Goal: Task Accomplishment & Management: Manage account settings

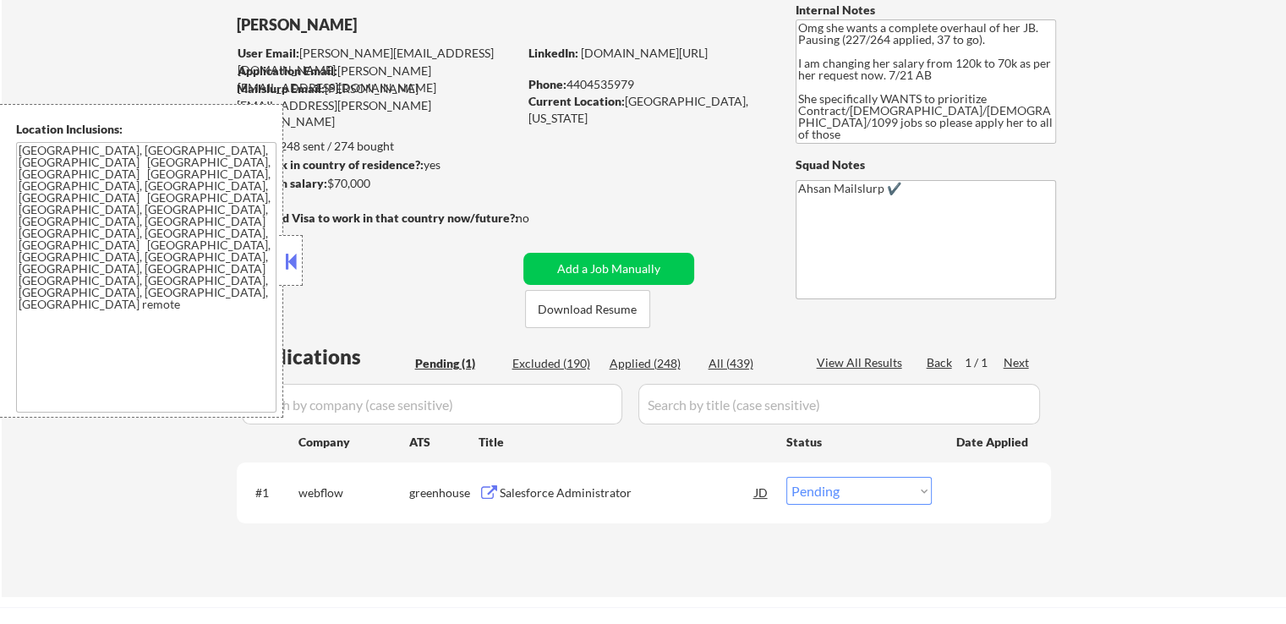
scroll to position [169, 0]
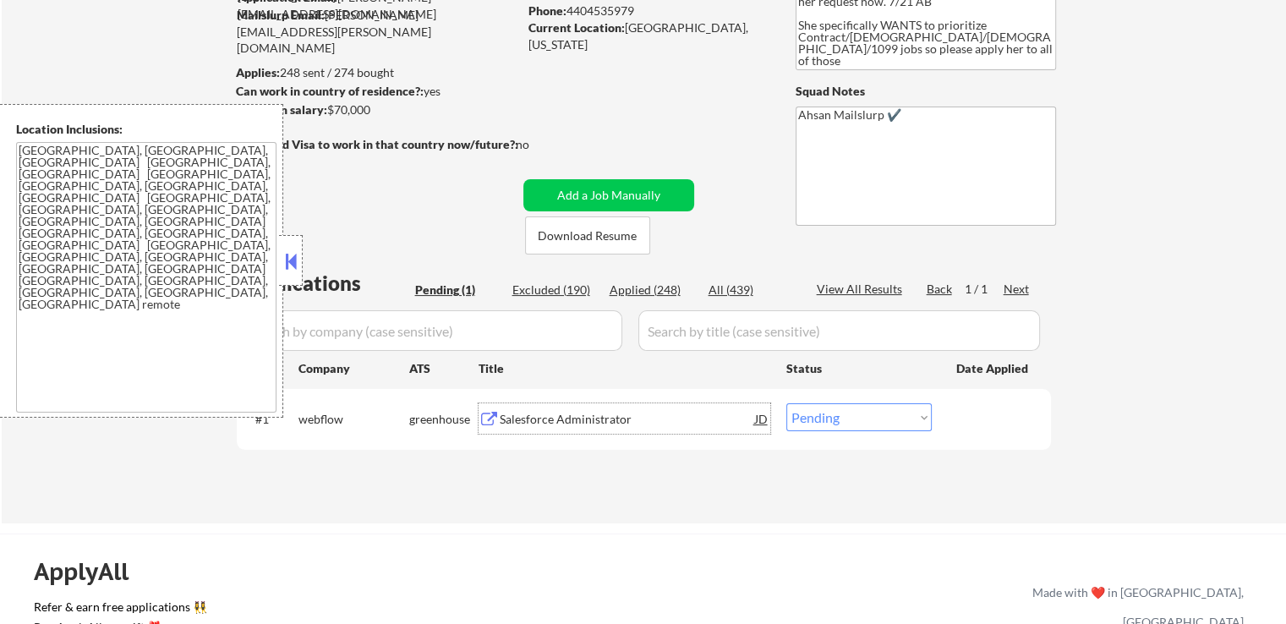
click at [538, 417] on div "Salesforce Administrator" at bounding box center [627, 419] width 255 height 17
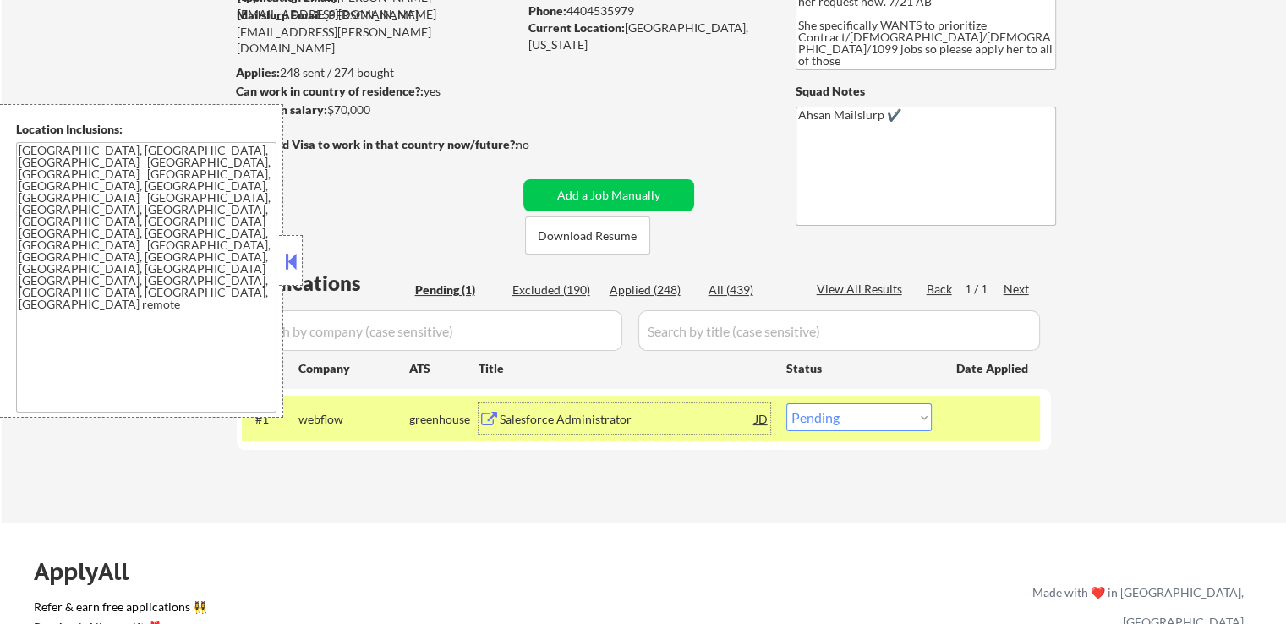
scroll to position [423, 0]
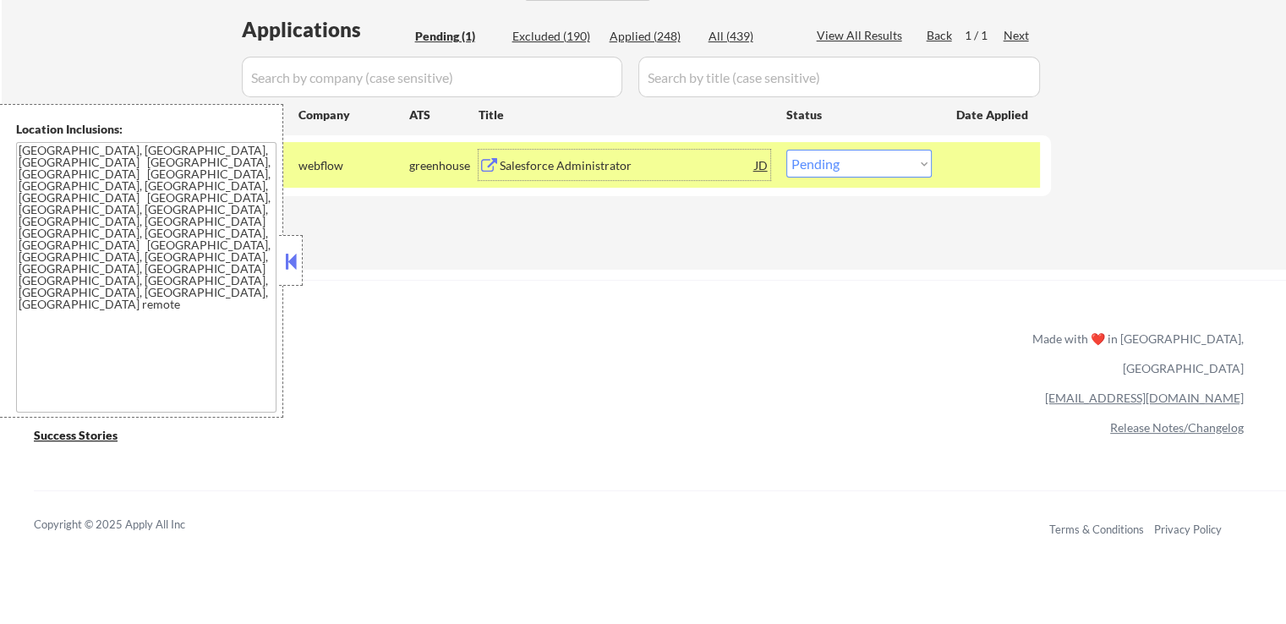
click at [866, 169] on select "Choose an option... Pending Applied Excluded (Questions) Excluded (Expired) Exc…" at bounding box center [858, 164] width 145 height 28
select select ""applied""
click at [786, 150] on select "Choose an option... Pending Applied Excluded (Questions) Excluded (Expired) Exc…" at bounding box center [858, 164] width 145 height 28
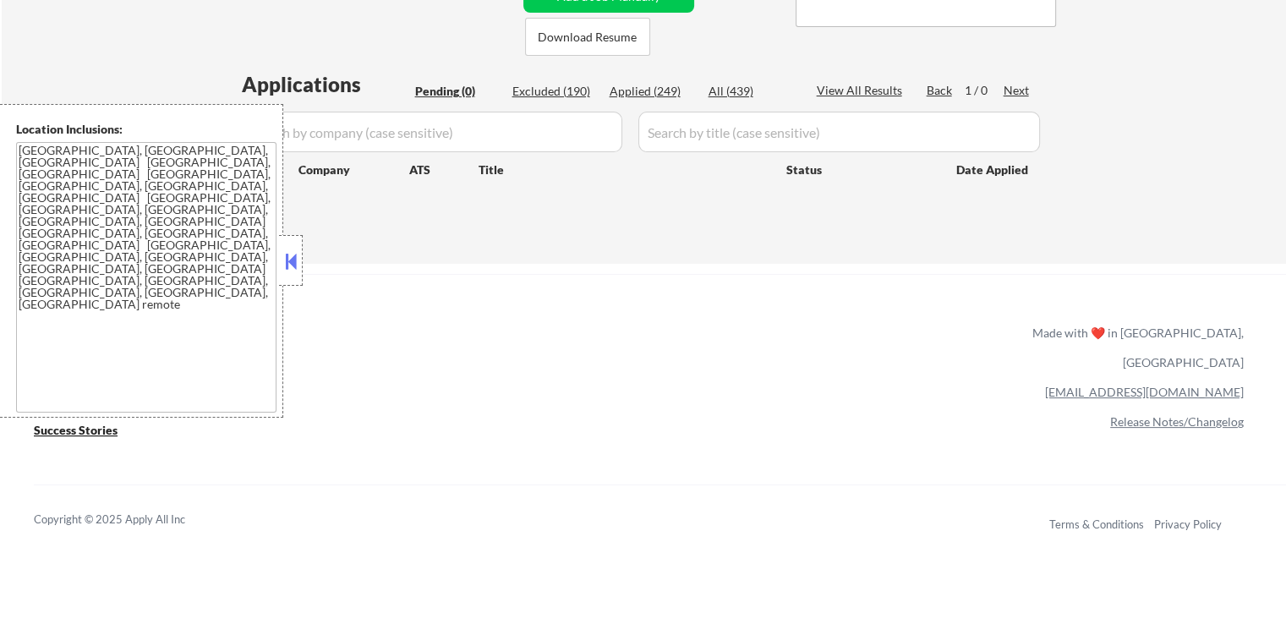
scroll to position [338, 0]
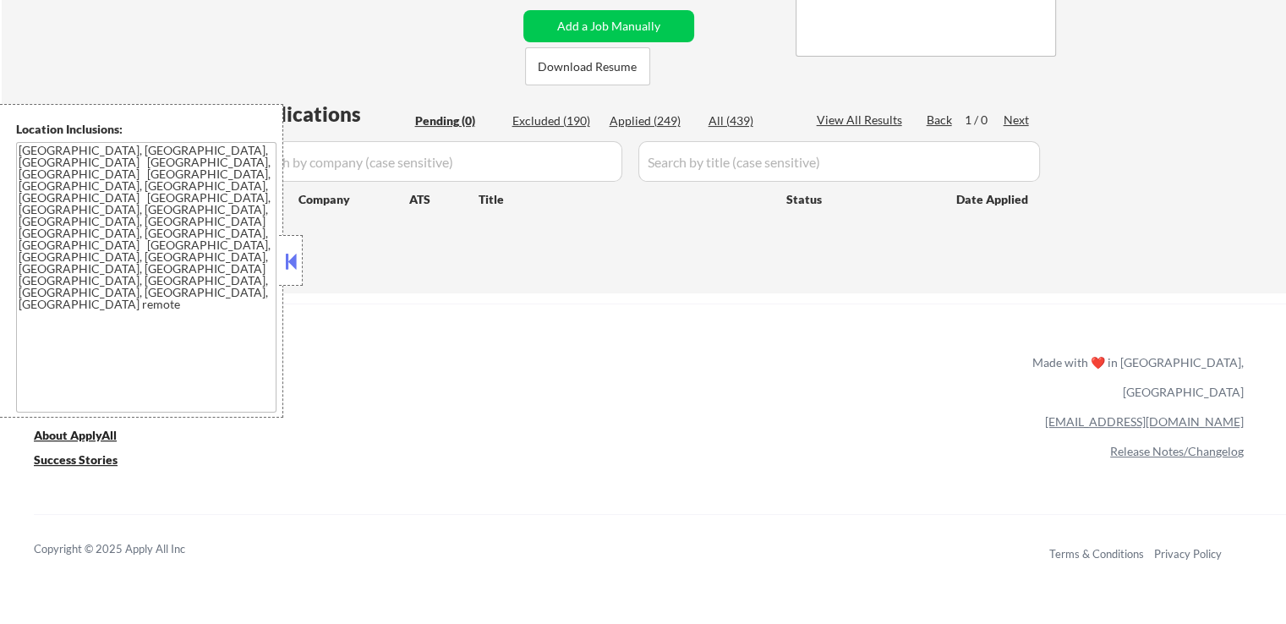
click at [660, 122] on div "Applied (249)" at bounding box center [652, 120] width 85 height 17
select select ""applied""
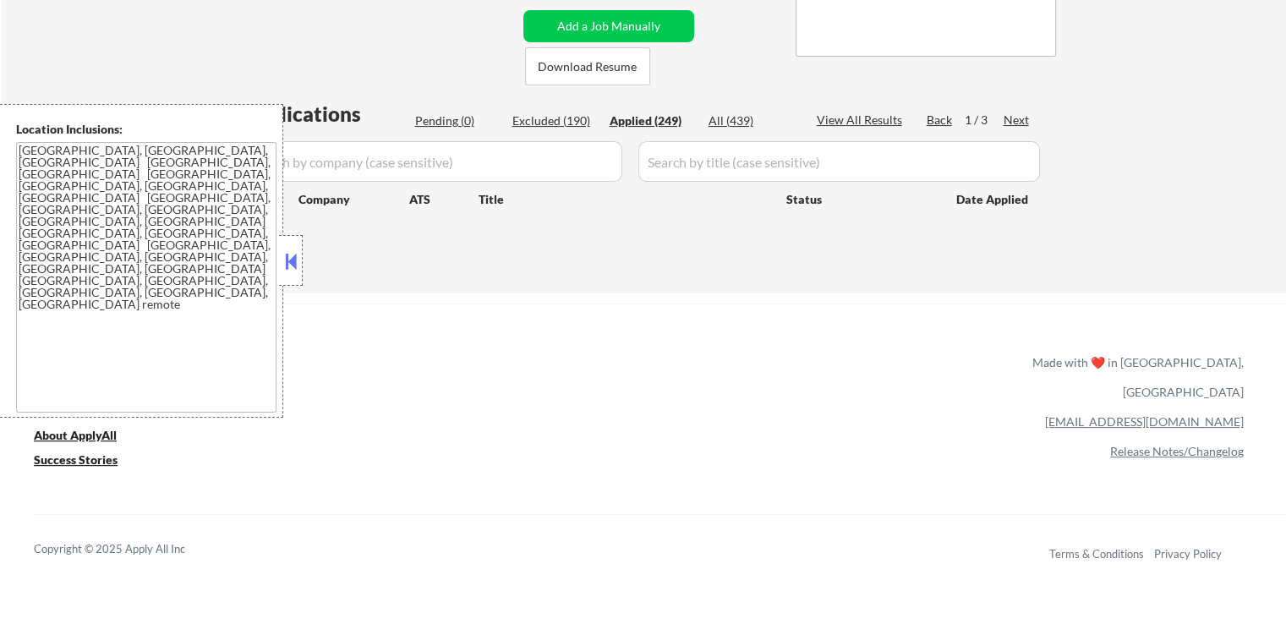
select select ""applied""
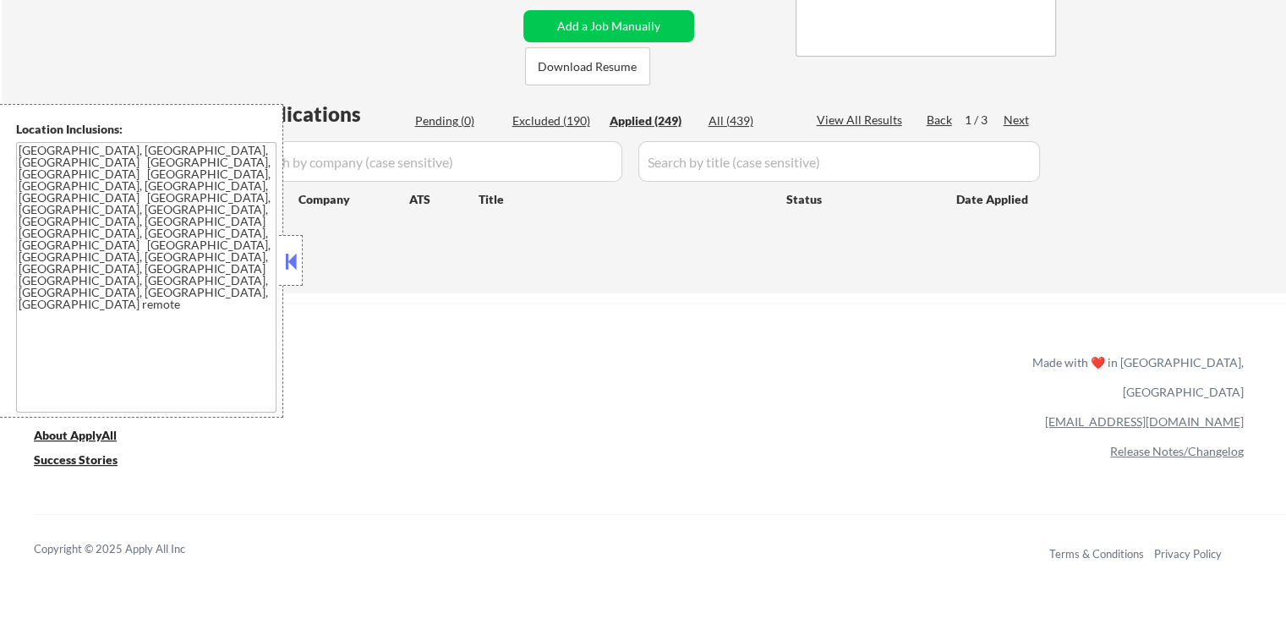
select select ""applied""
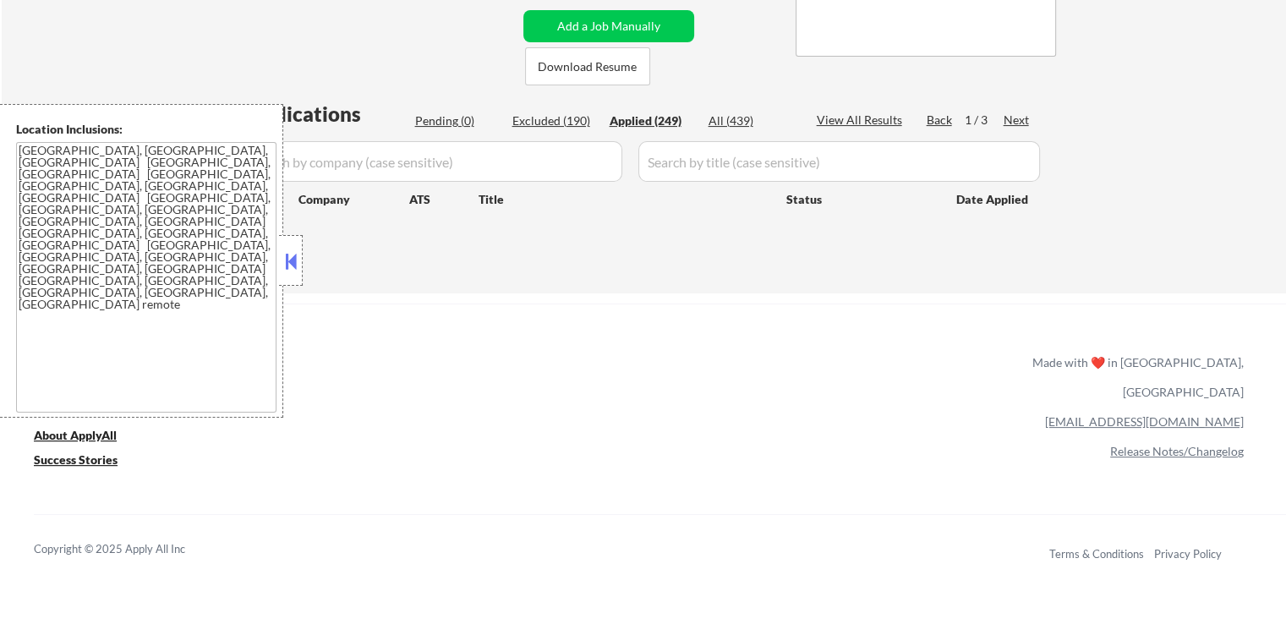
select select ""applied""
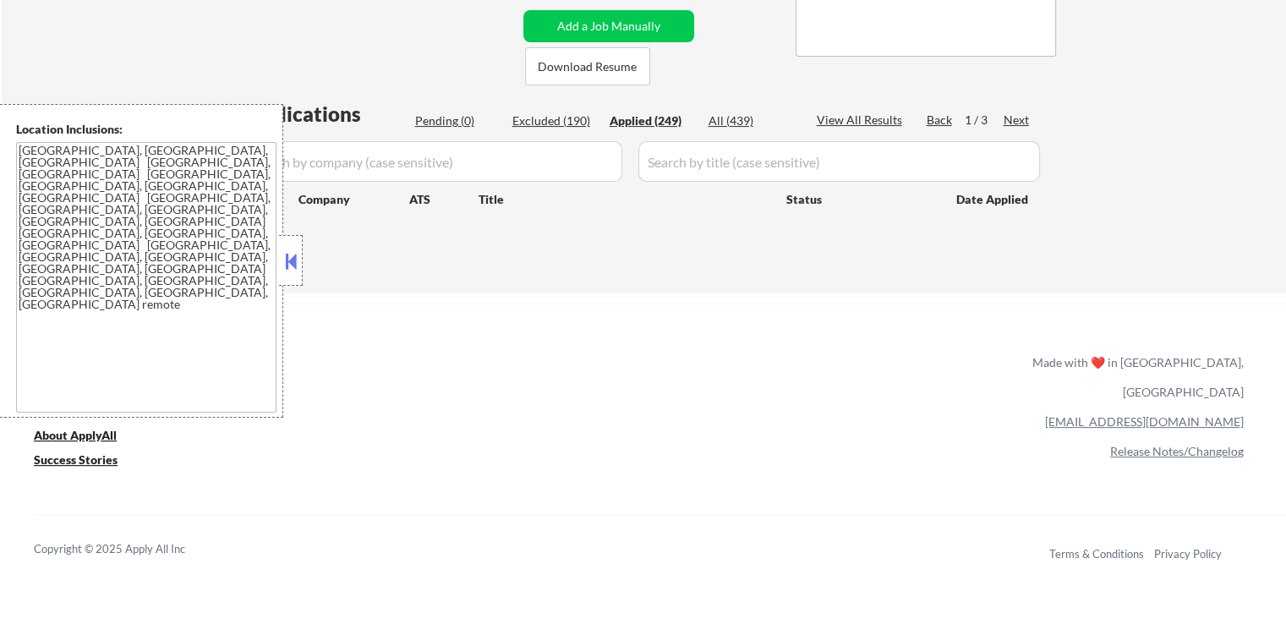
select select ""applied""
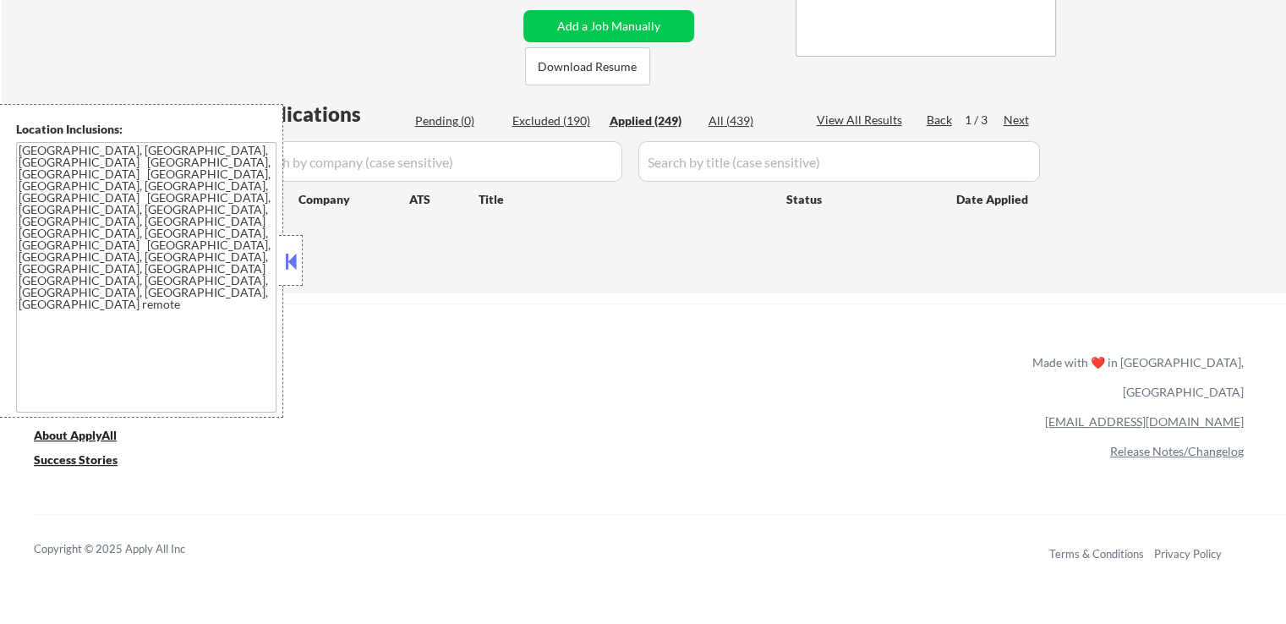
select select ""applied""
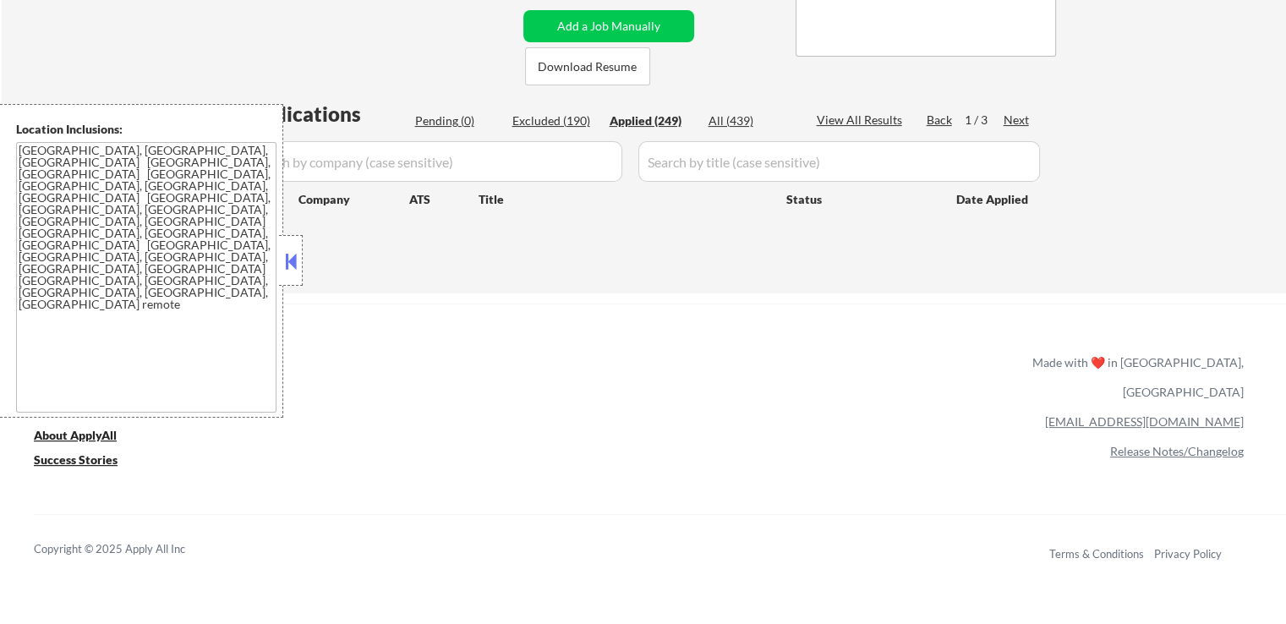
select select ""applied""
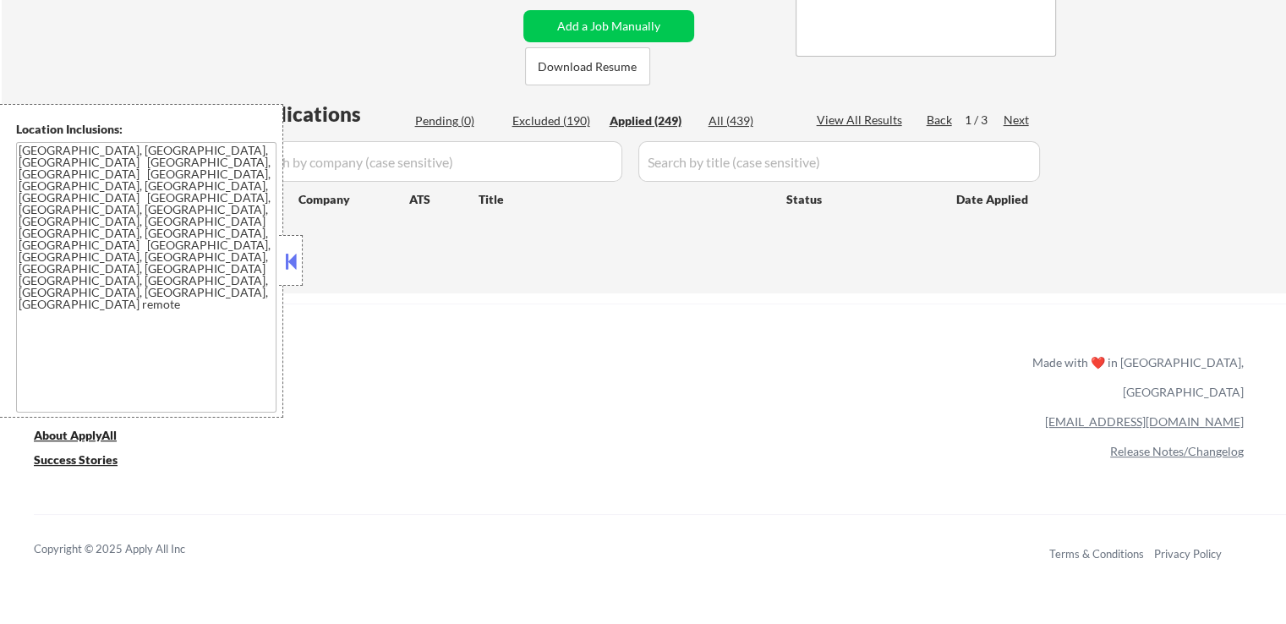
select select ""applied""
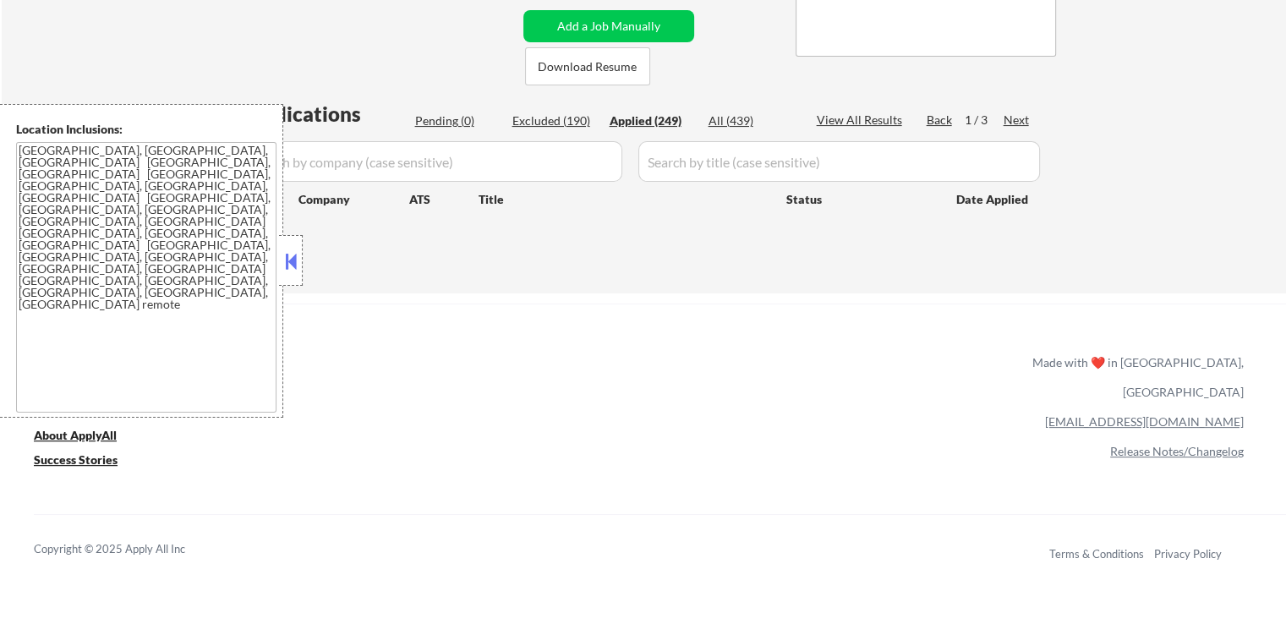
select select ""applied""
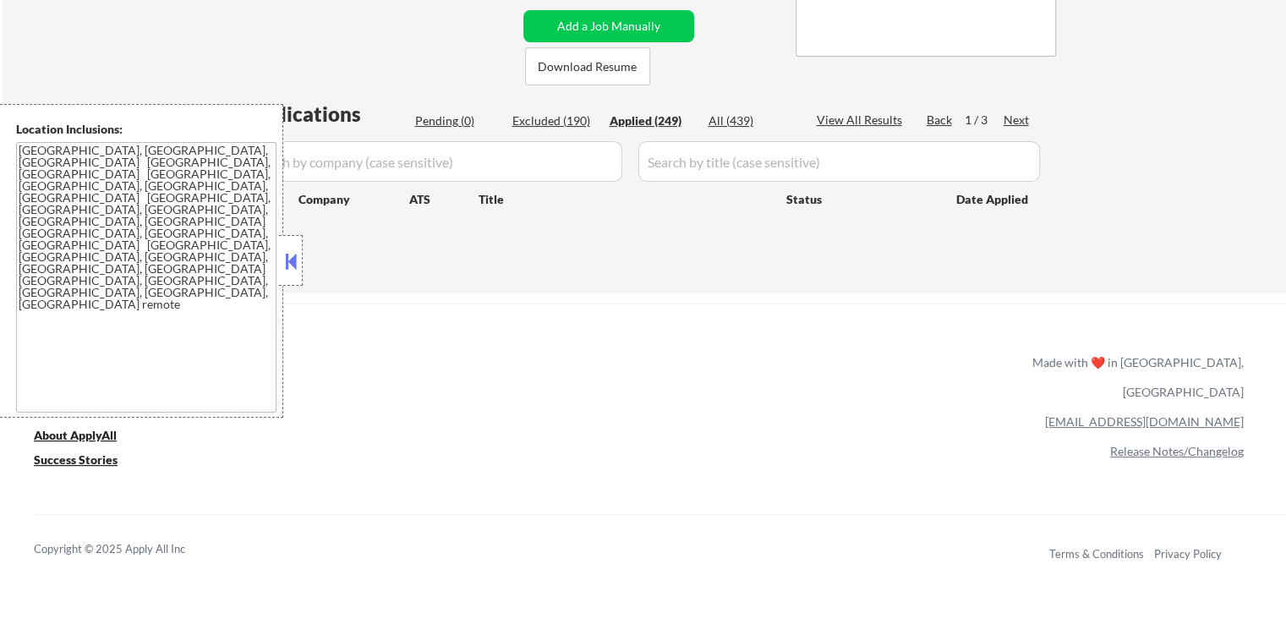
select select ""applied""
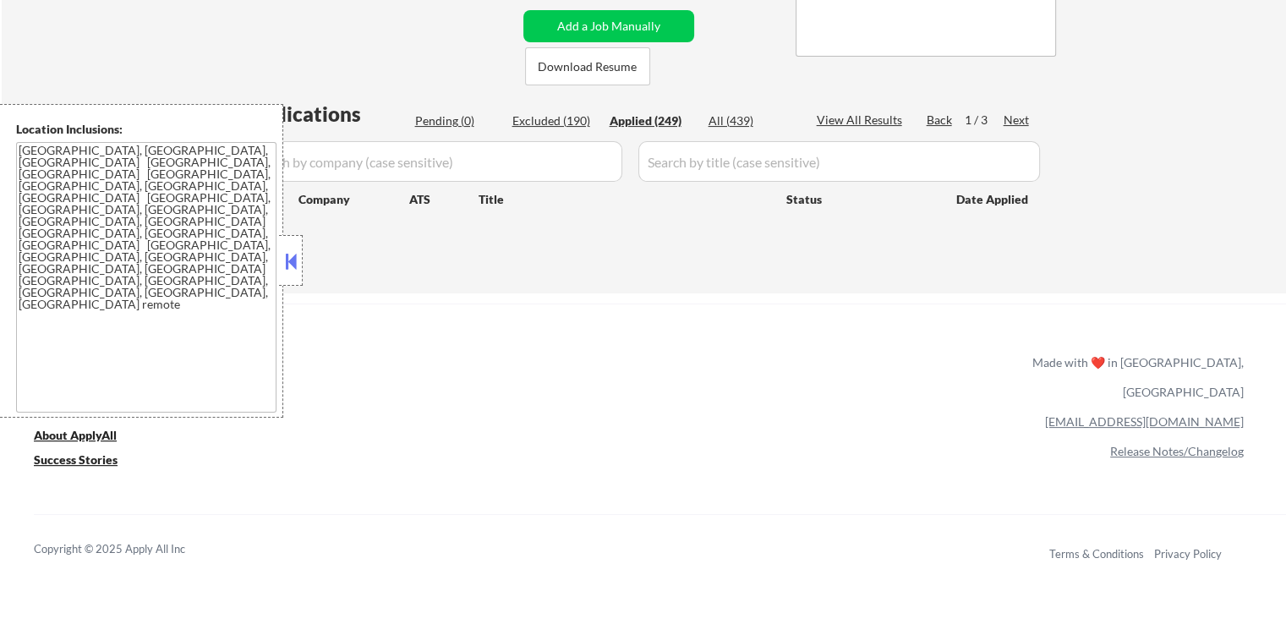
select select ""applied""
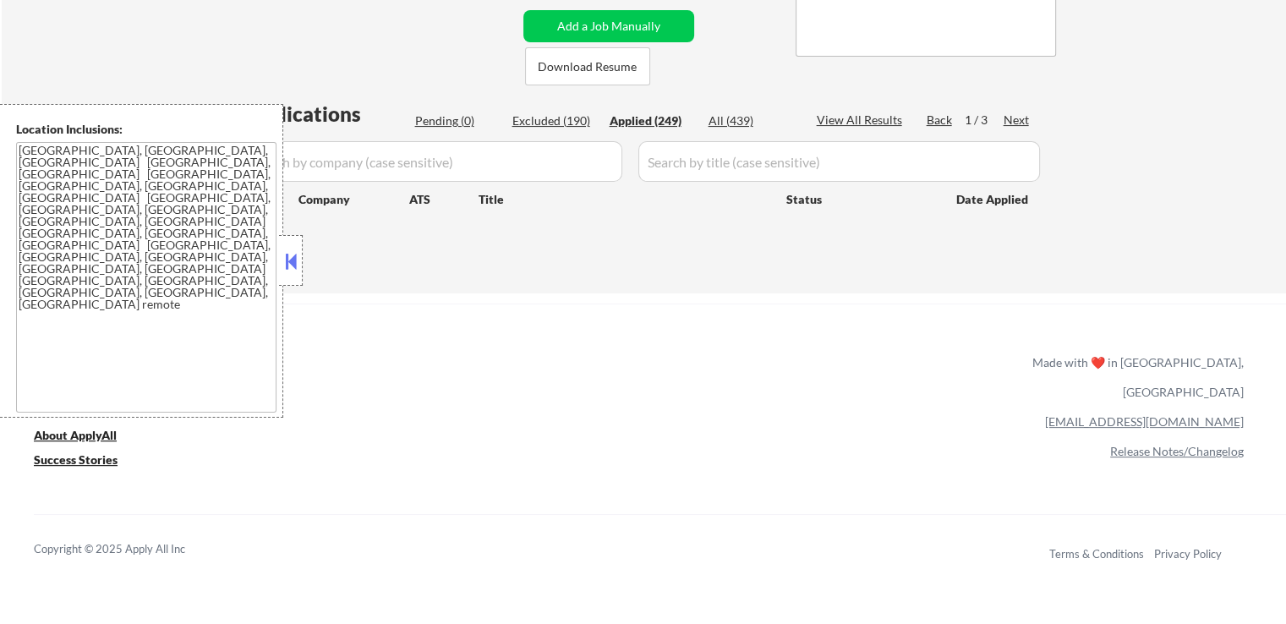
select select ""applied""
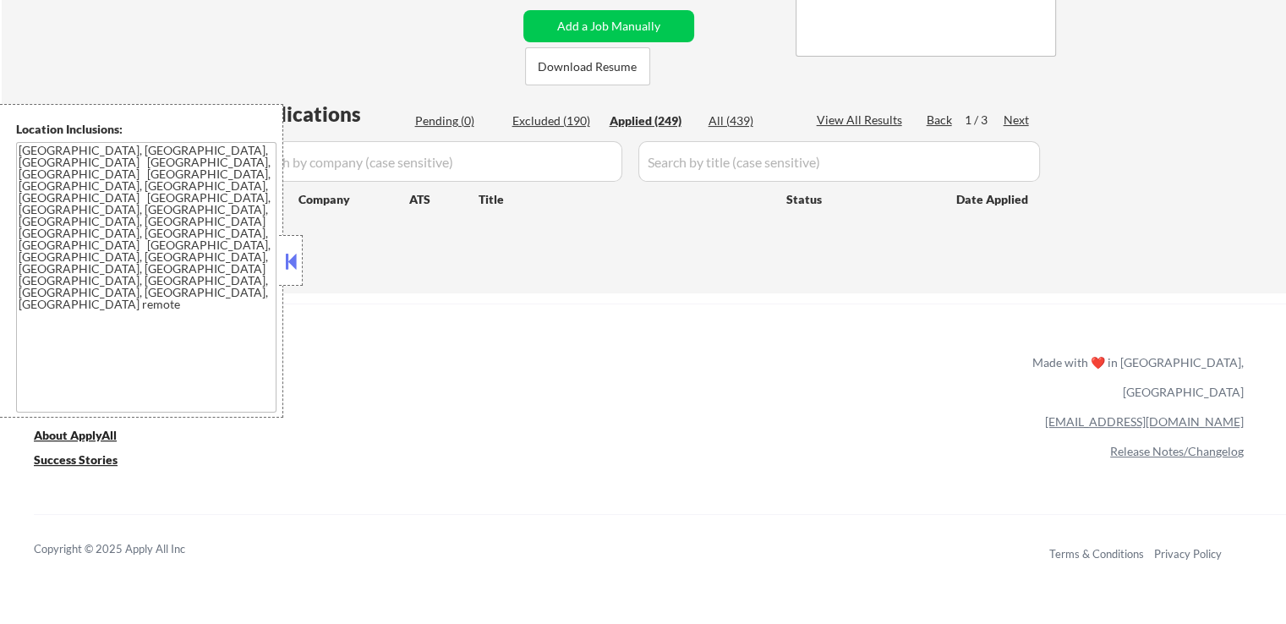
select select ""applied""
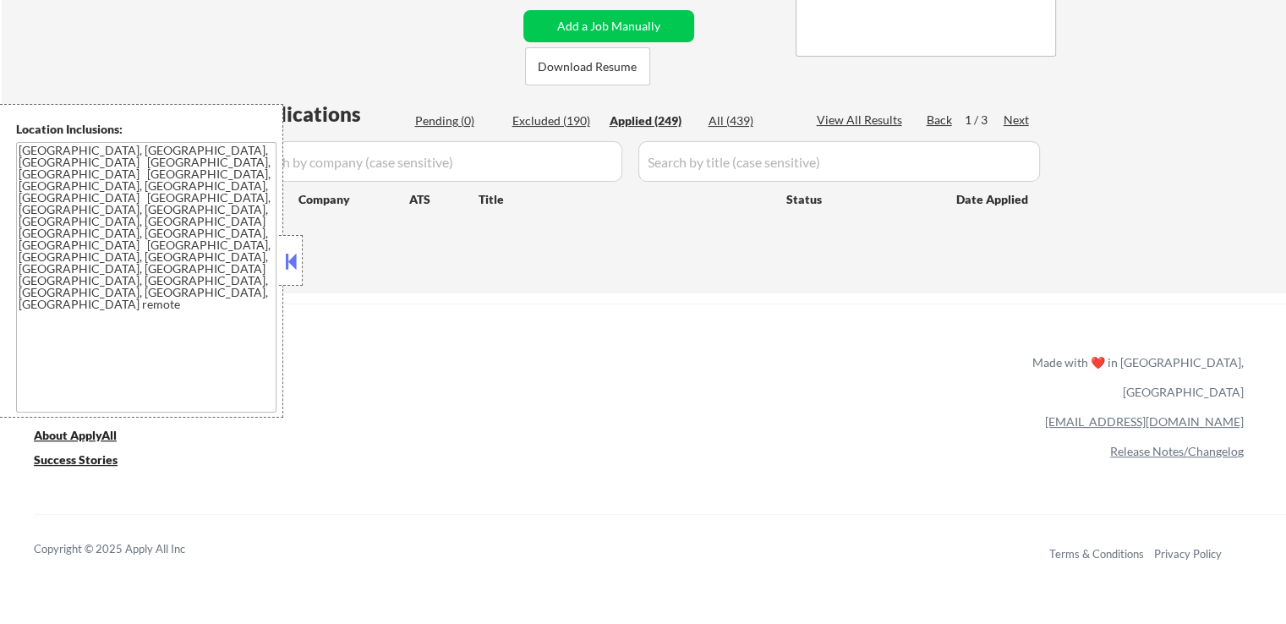
select select ""applied""
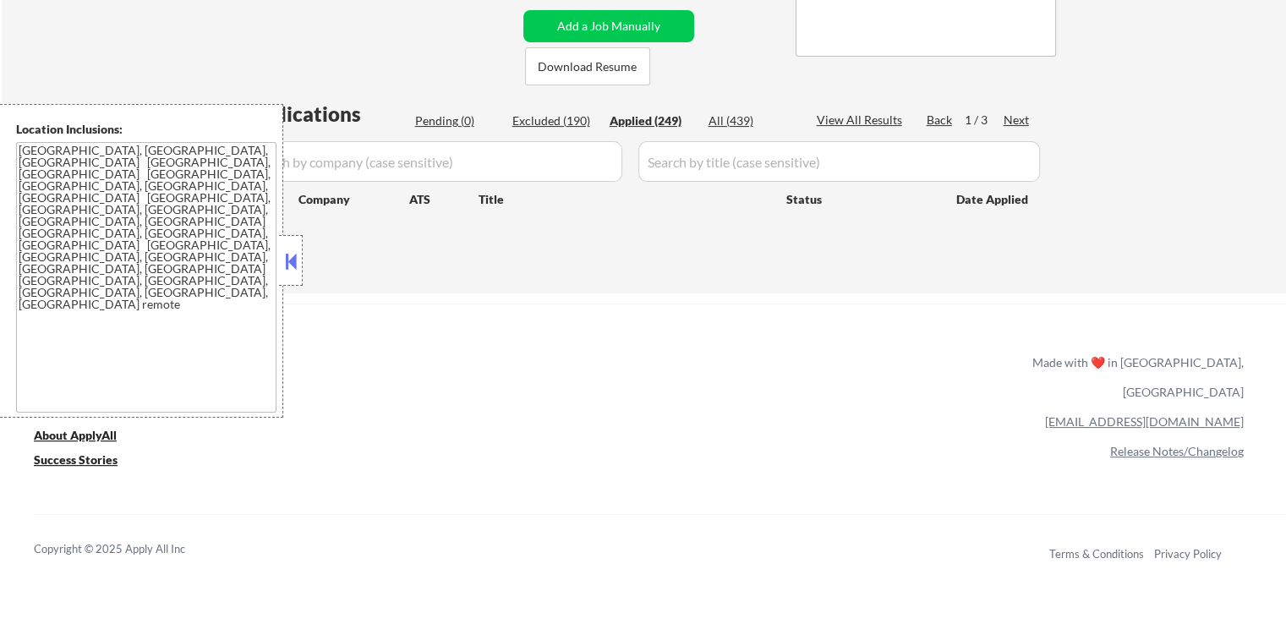
select select ""applied""
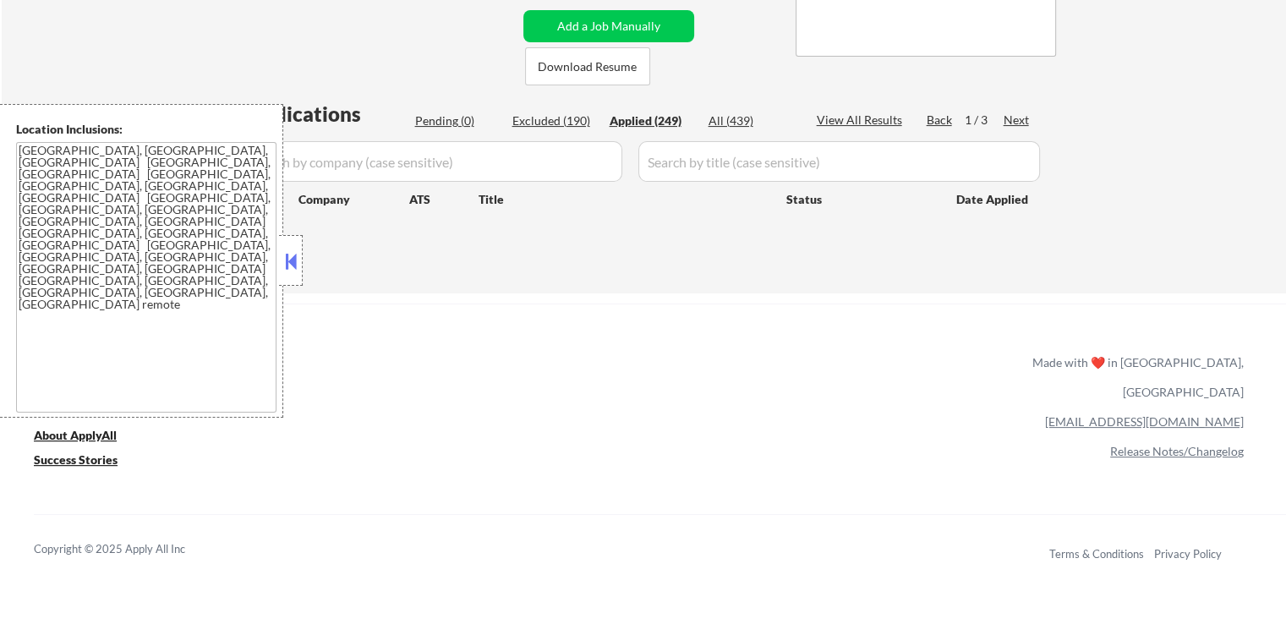
select select ""applied""
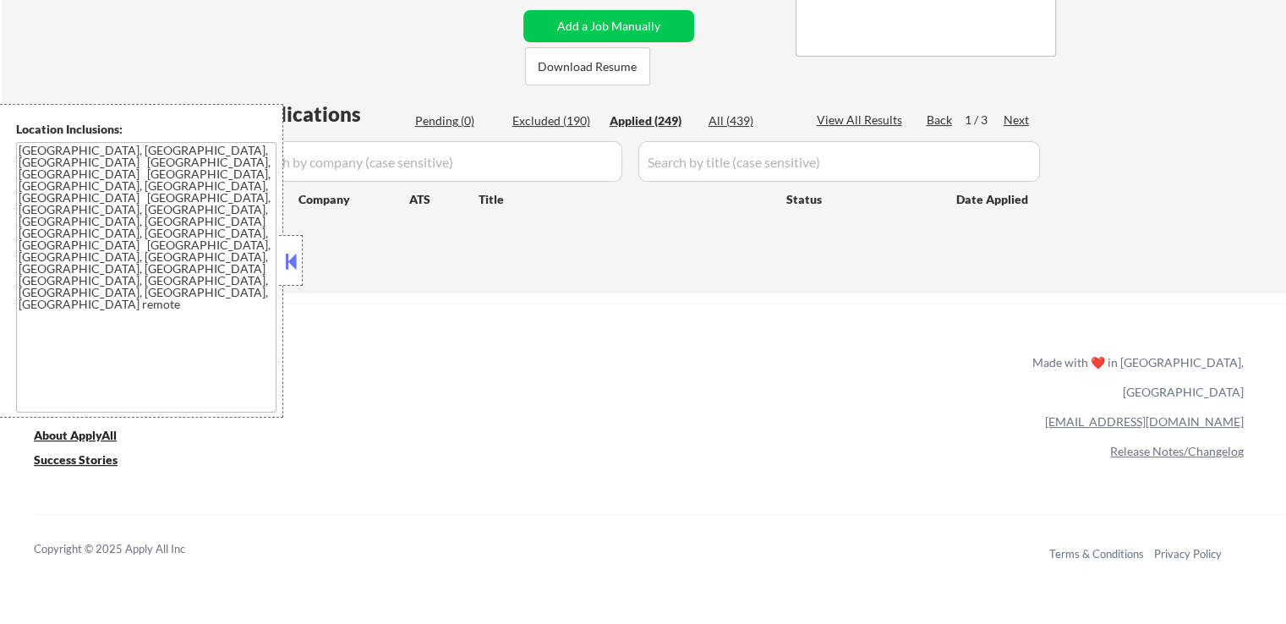
select select ""applied""
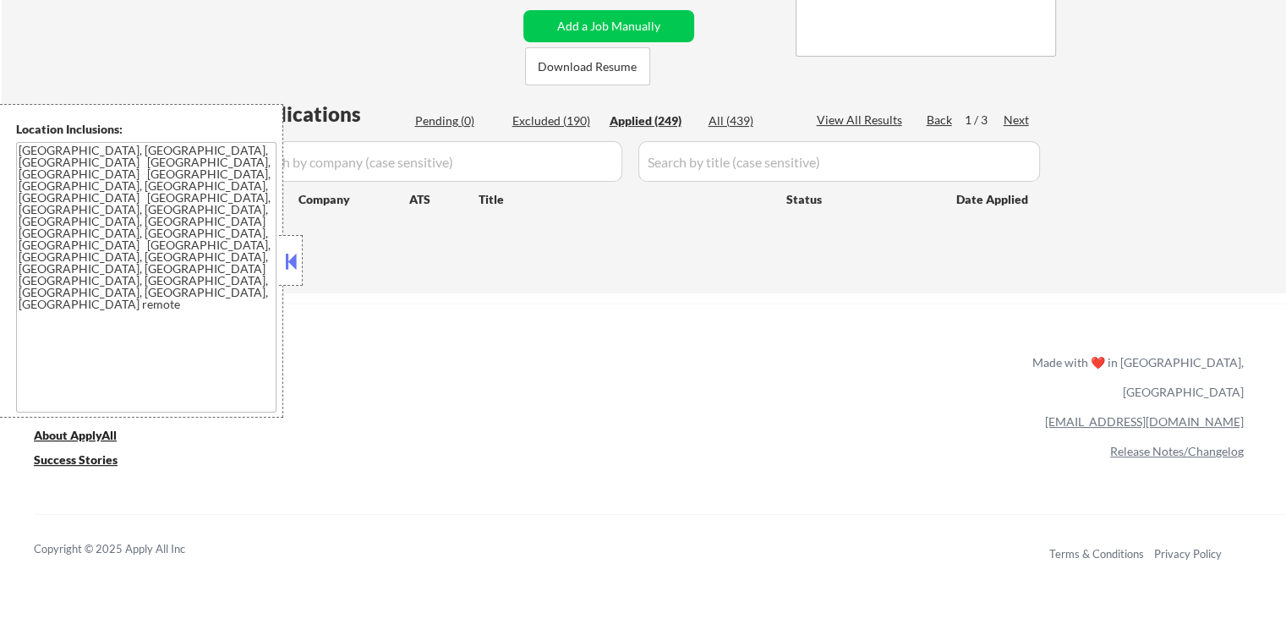
select select ""applied""
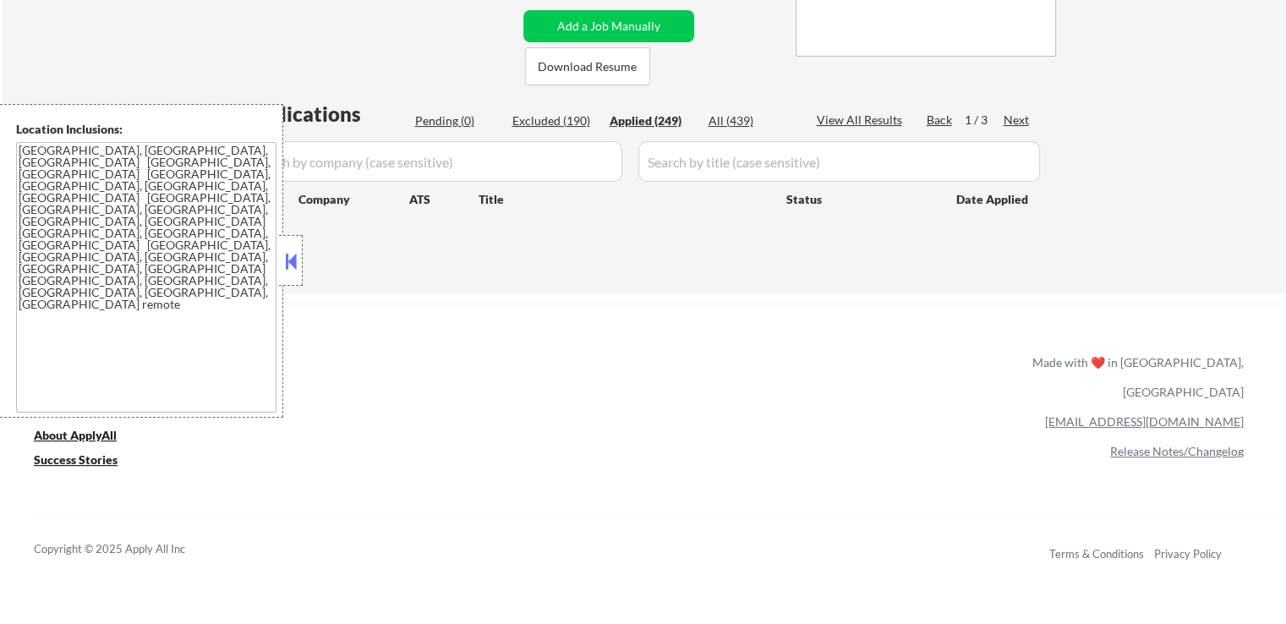
select select ""applied""
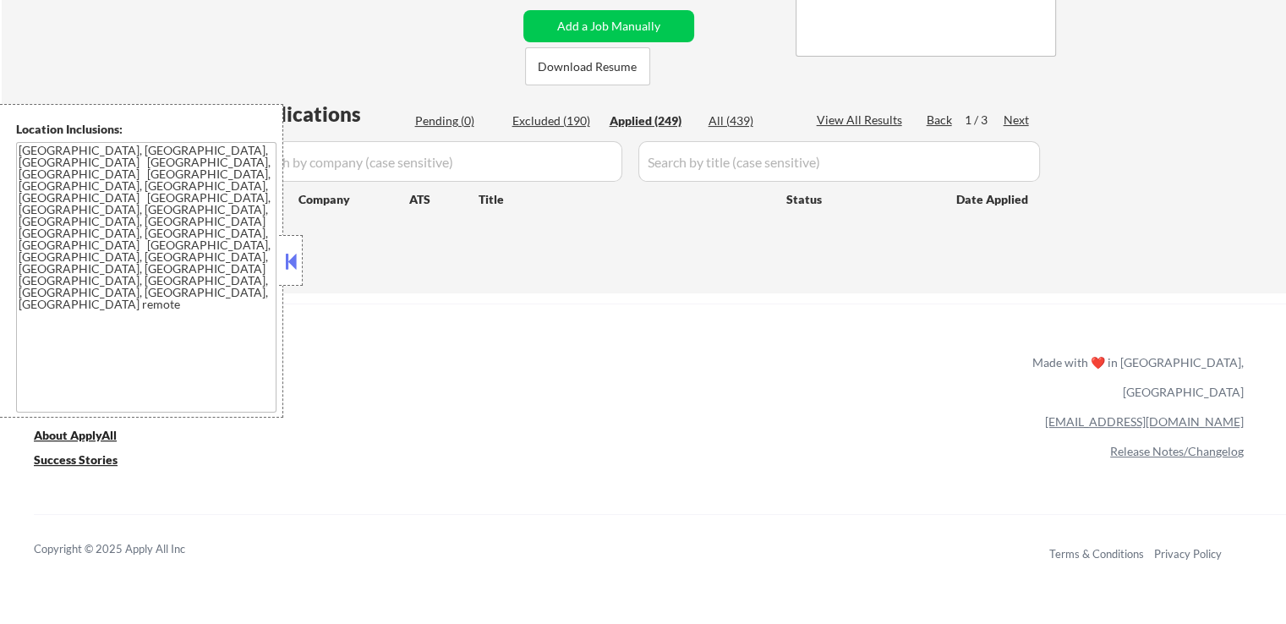
select select ""applied""
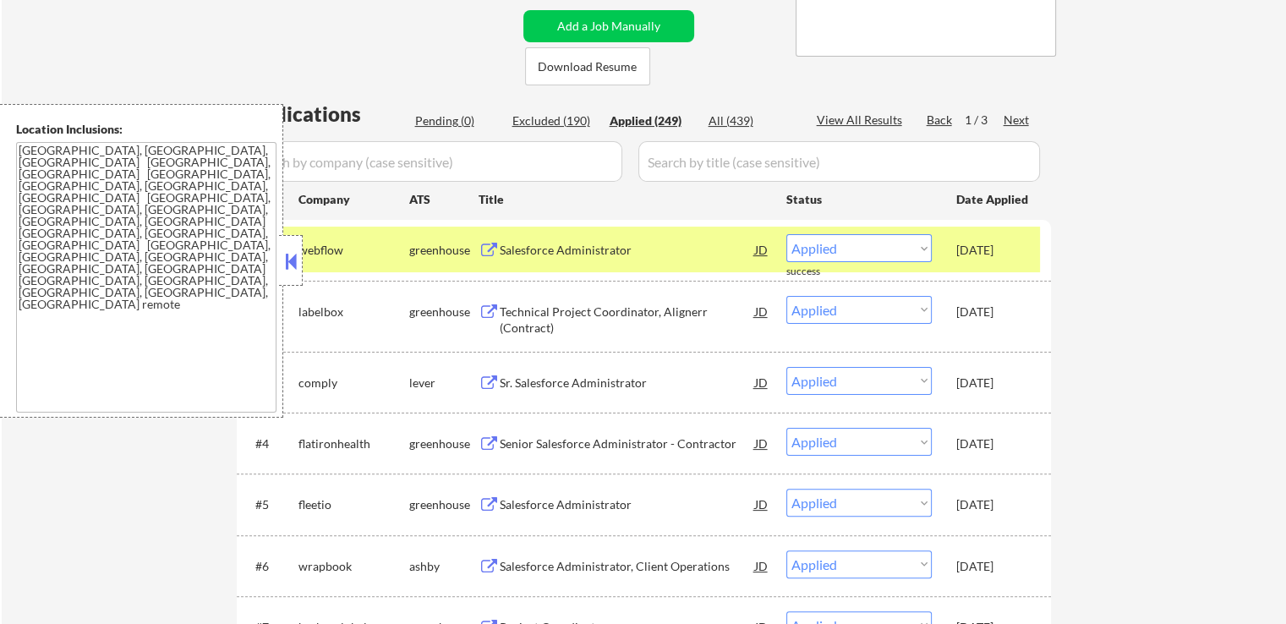
click at [285, 257] on button at bounding box center [291, 261] width 19 height 25
